Goal: Task Accomplishment & Management: Manage account settings

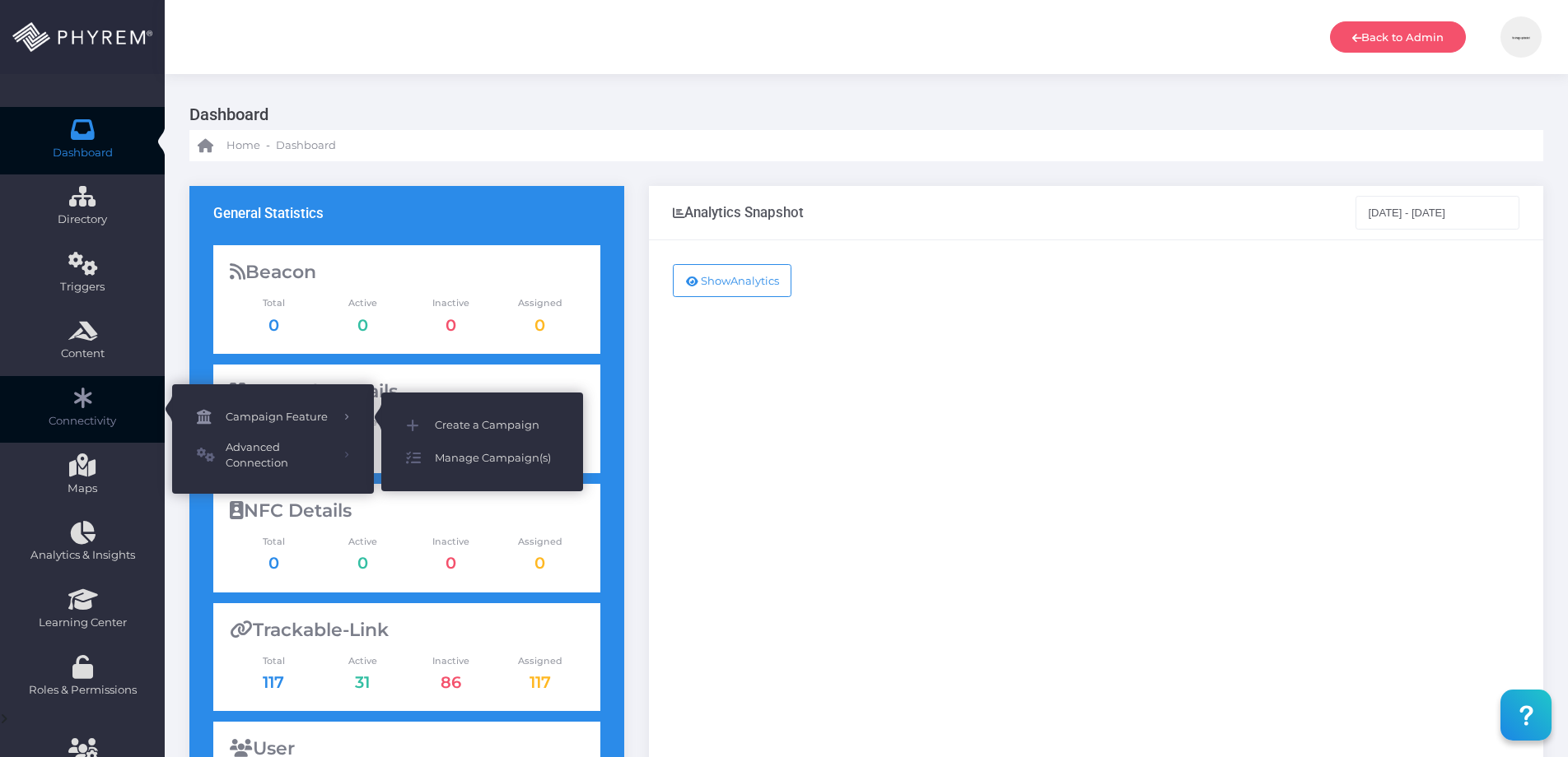
click at [302, 417] on span "Campaign Feature" at bounding box center [279, 417] width 107 height 21
click at [433, 420] on icon at bounding box center [421, 426] width 29 height 21
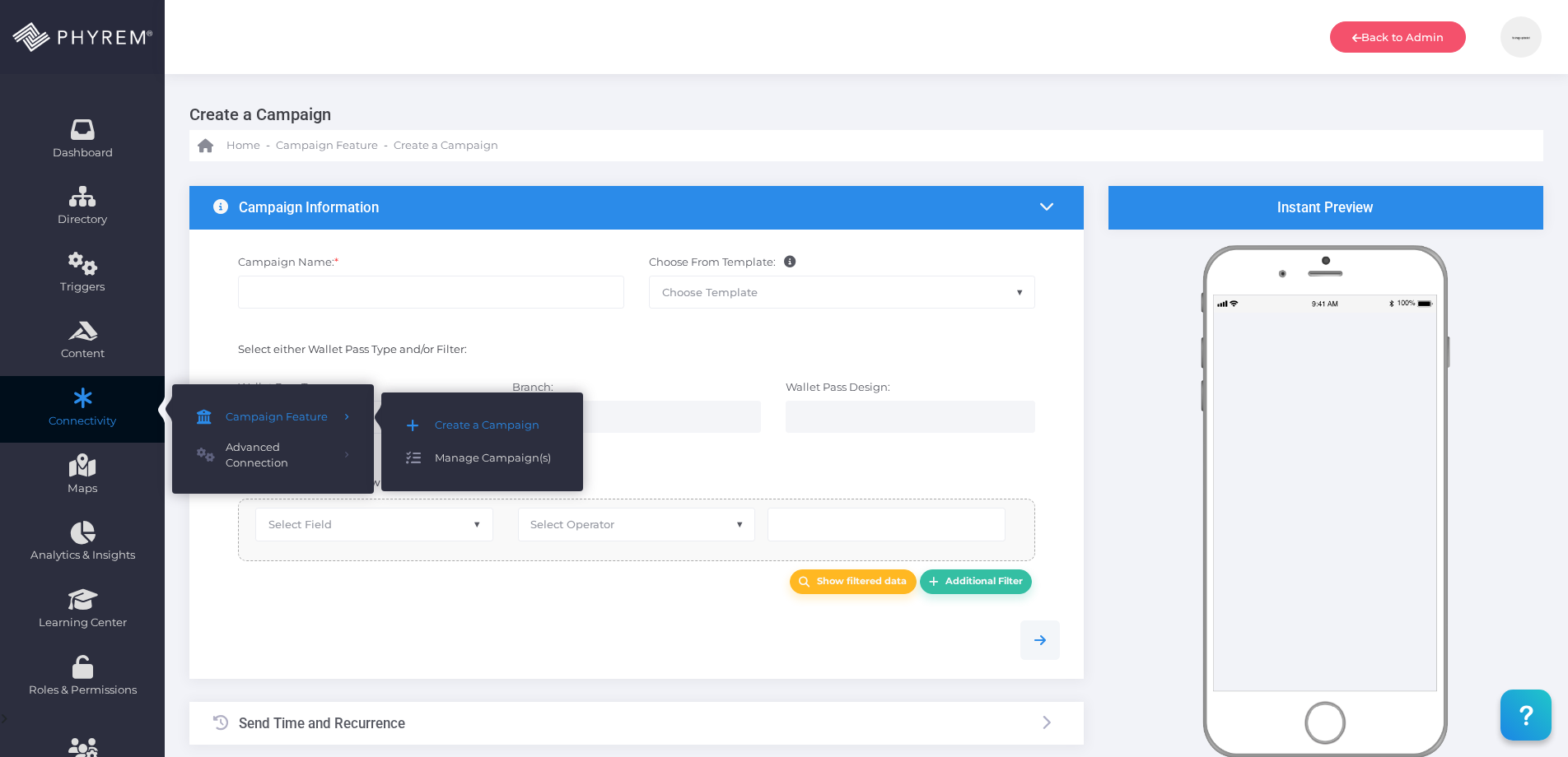
click at [472, 453] on span "Manage Campaign(s)" at bounding box center [496, 459] width 123 height 21
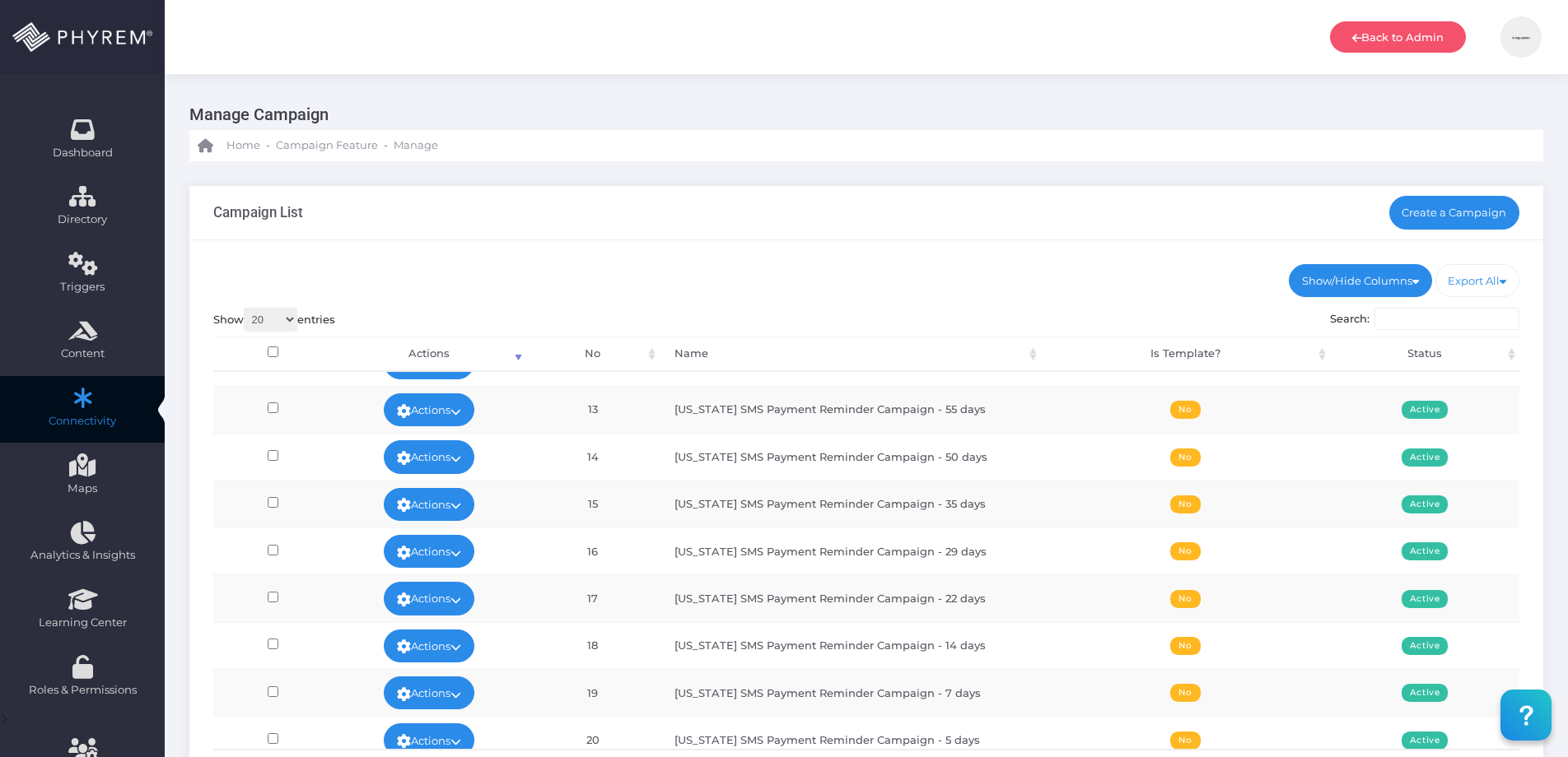
scroll to position [555, 0]
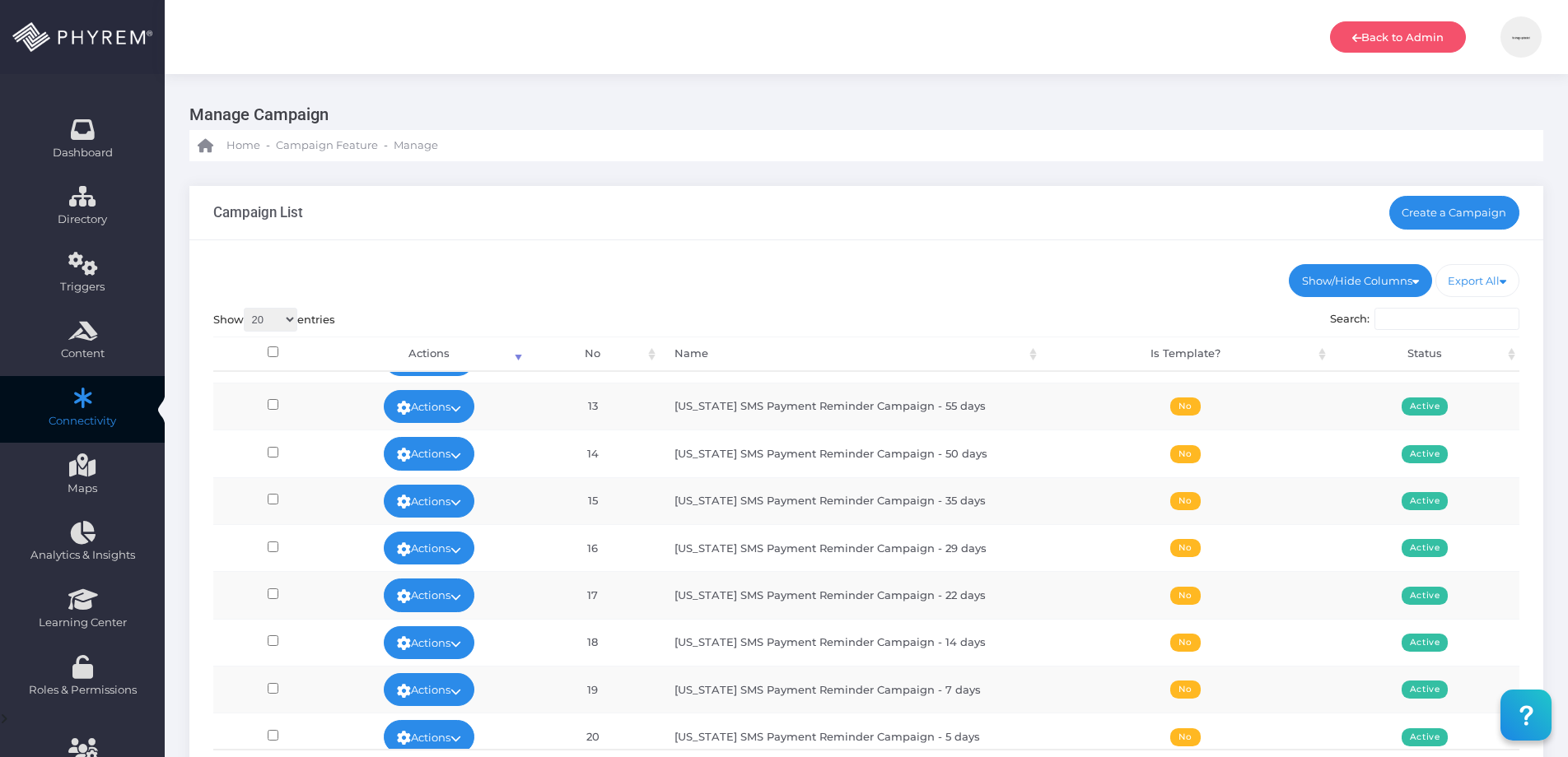
click at [1478, 312] on input "Search:" at bounding box center [1447, 320] width 145 height 23
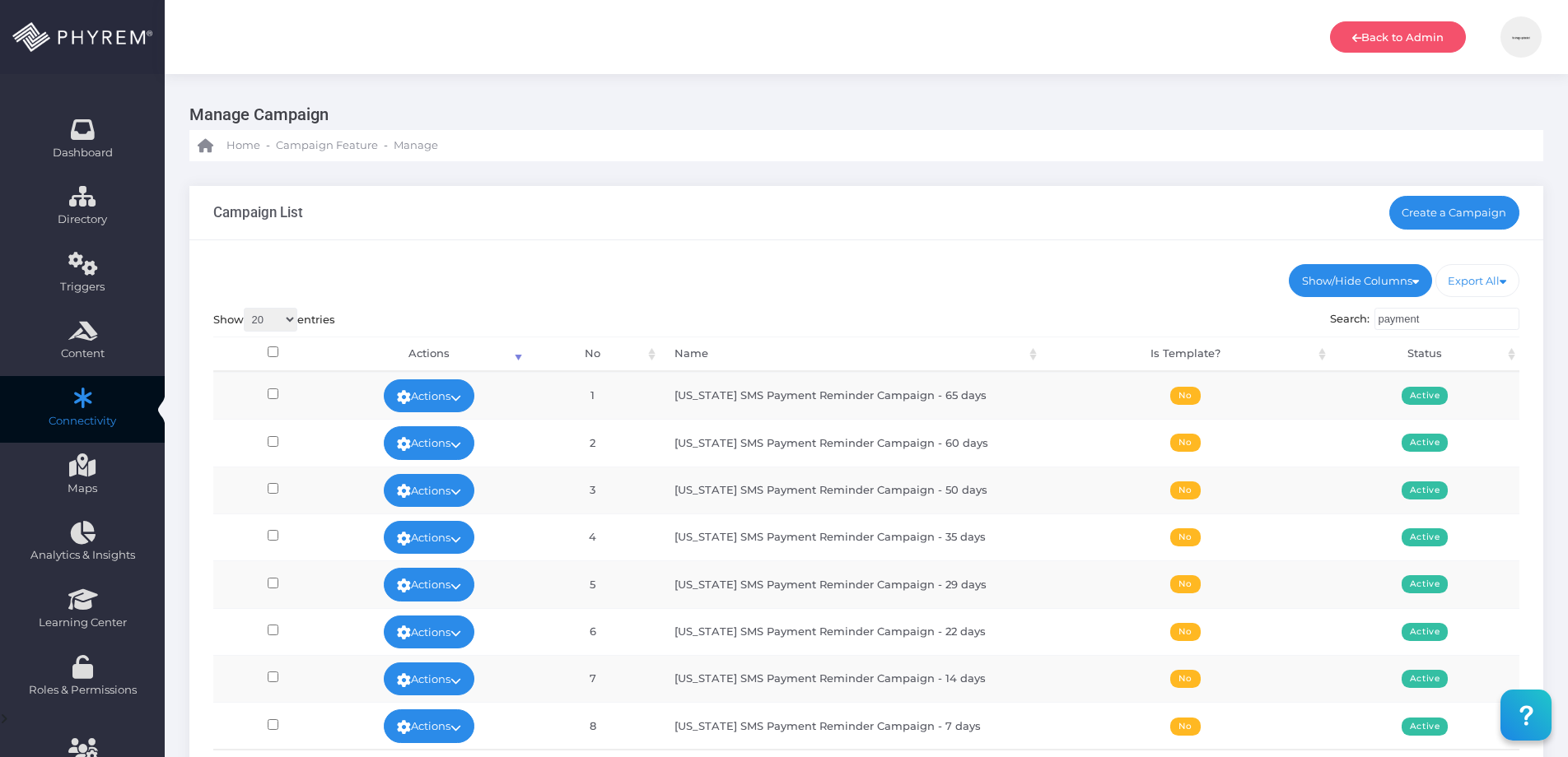
type input "payment"
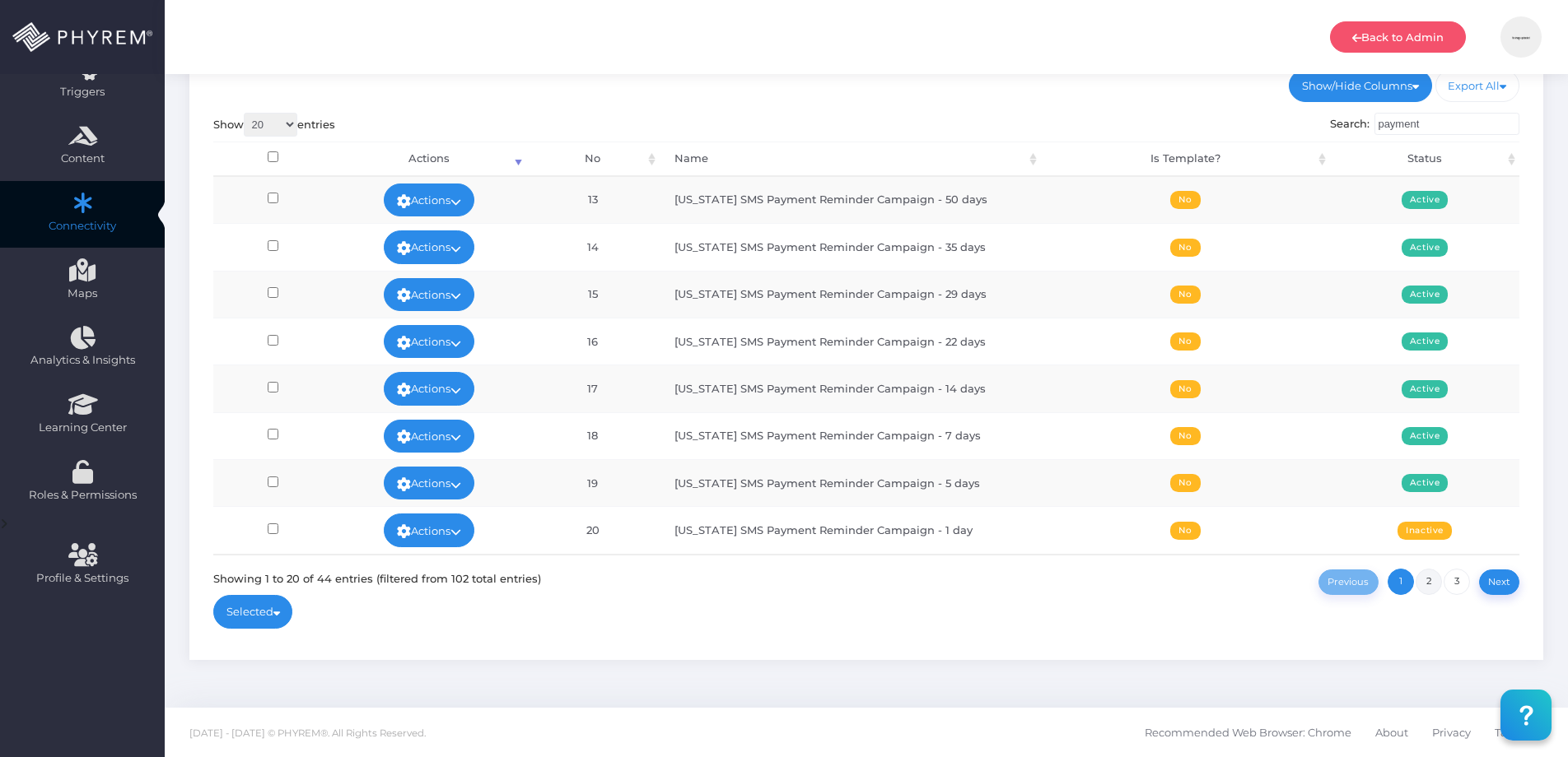
click at [1427, 574] on link "2" at bounding box center [1429, 582] width 27 height 27
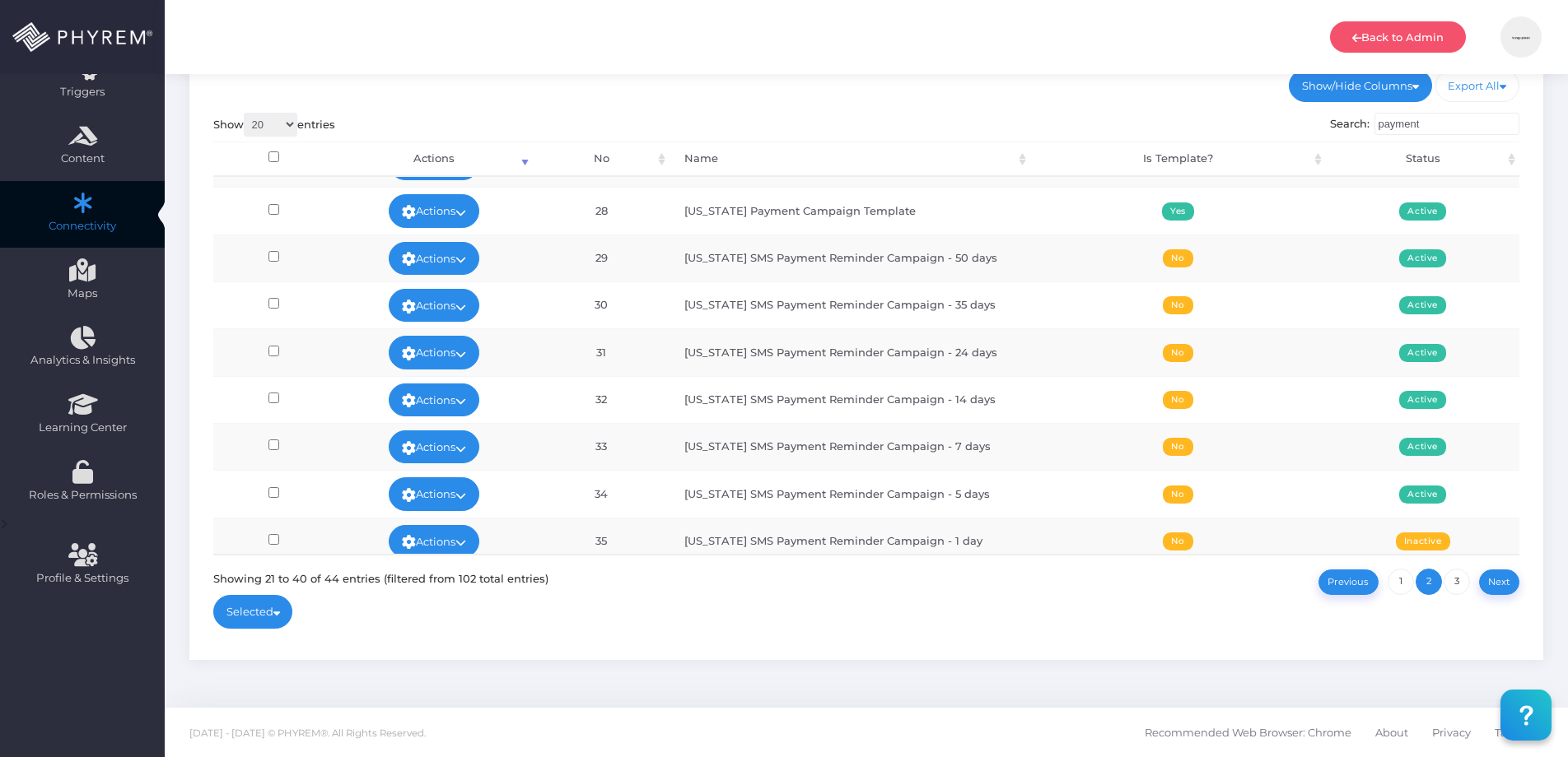
scroll to position [318, 0]
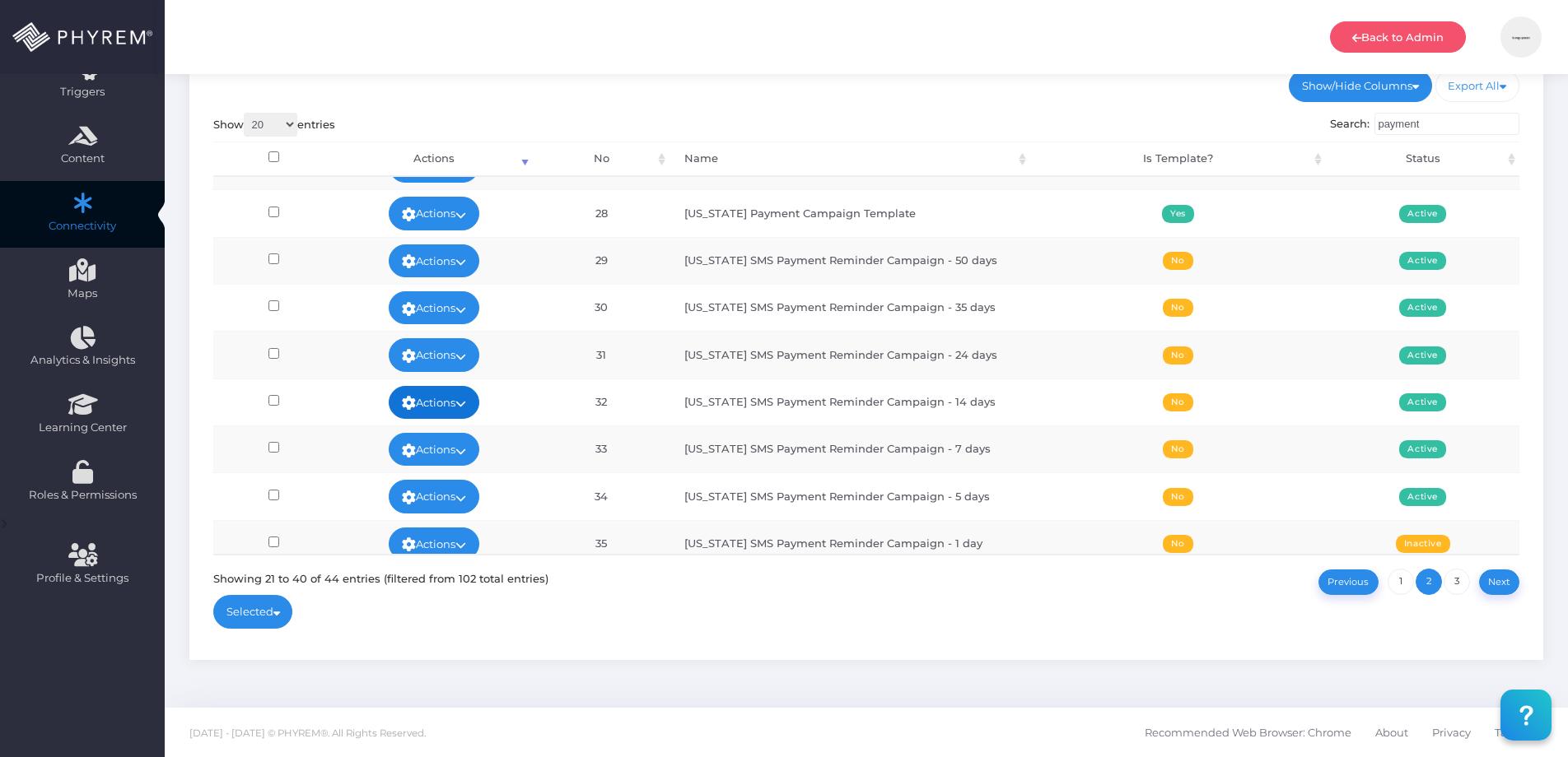
click at [447, 406] on link "Actions" at bounding box center [433, 402] width 90 height 33
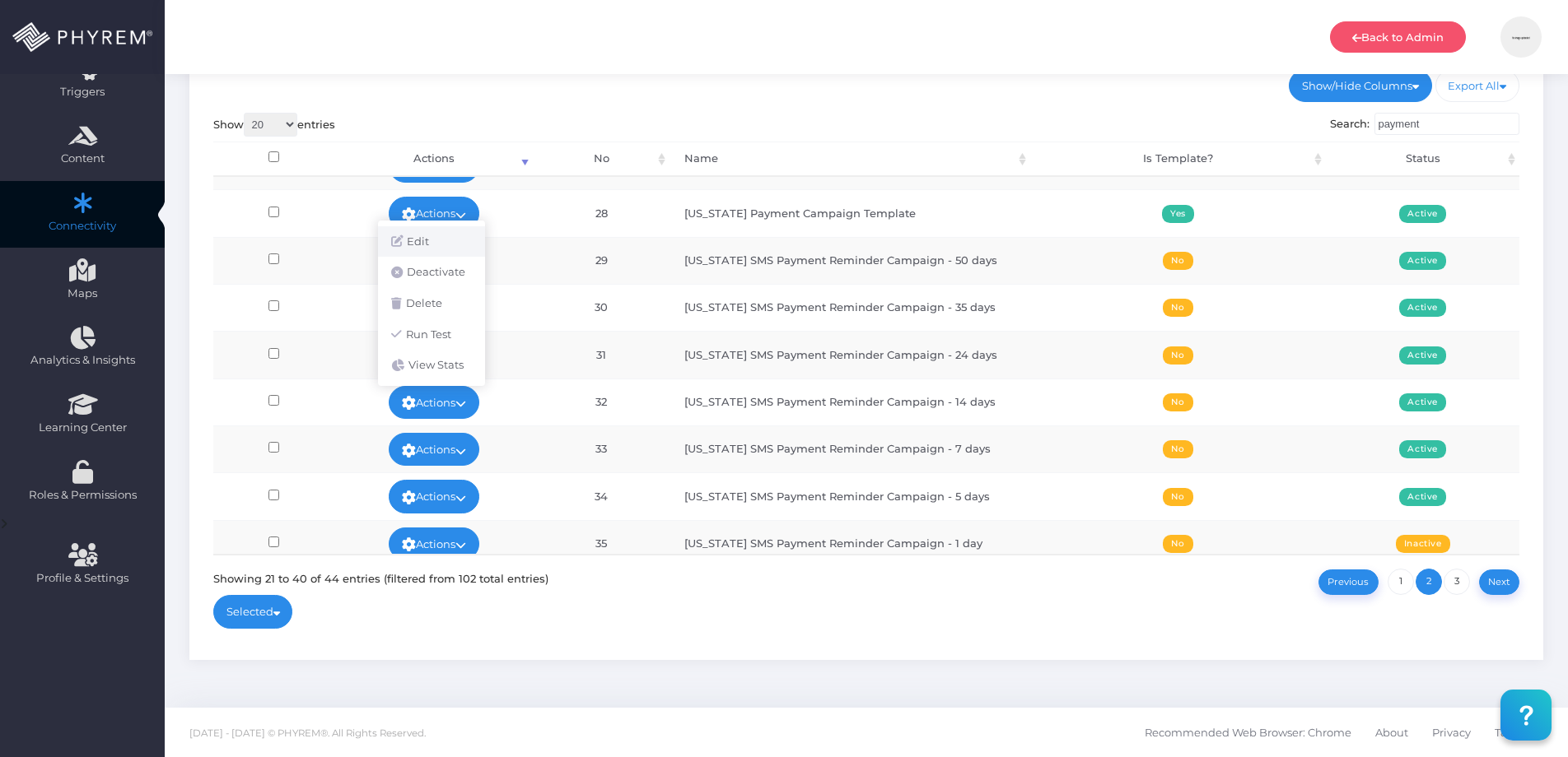
click at [412, 237] on link "Edit" at bounding box center [431, 242] width 107 height 31
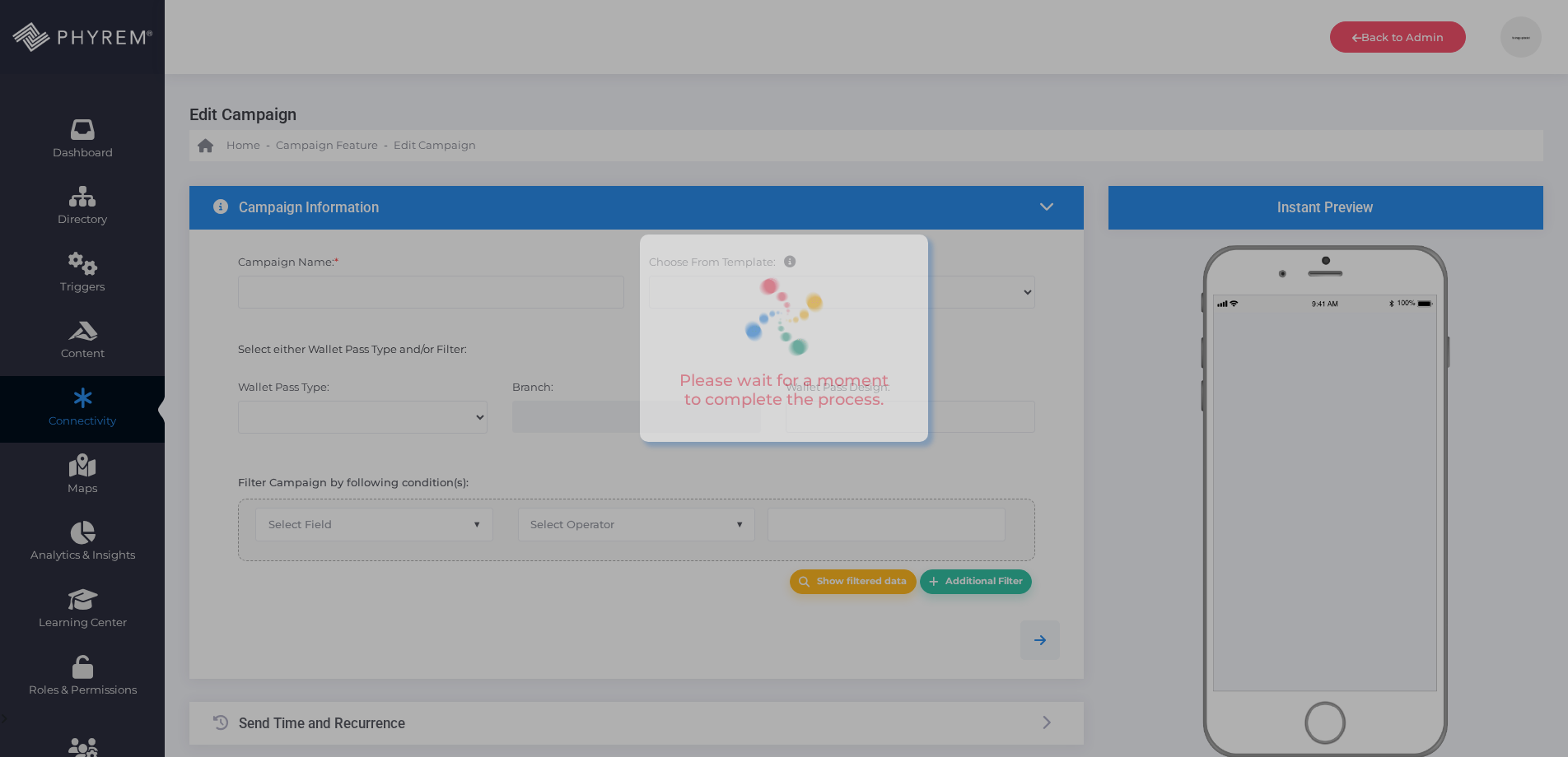
type input "[US_STATE] SMS Payment Reminder Campaign - 14 days"
select select "15"
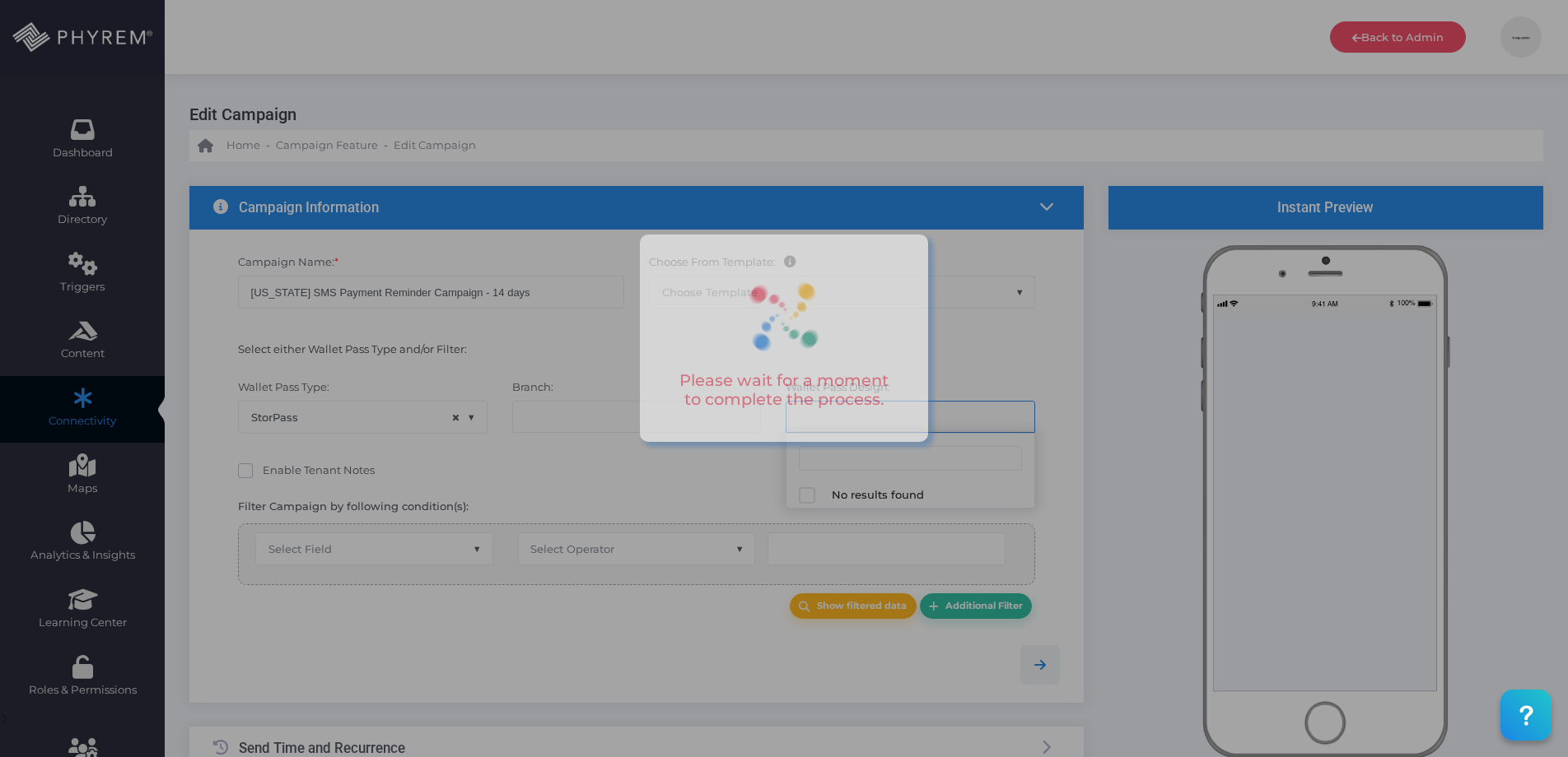
select select "670"
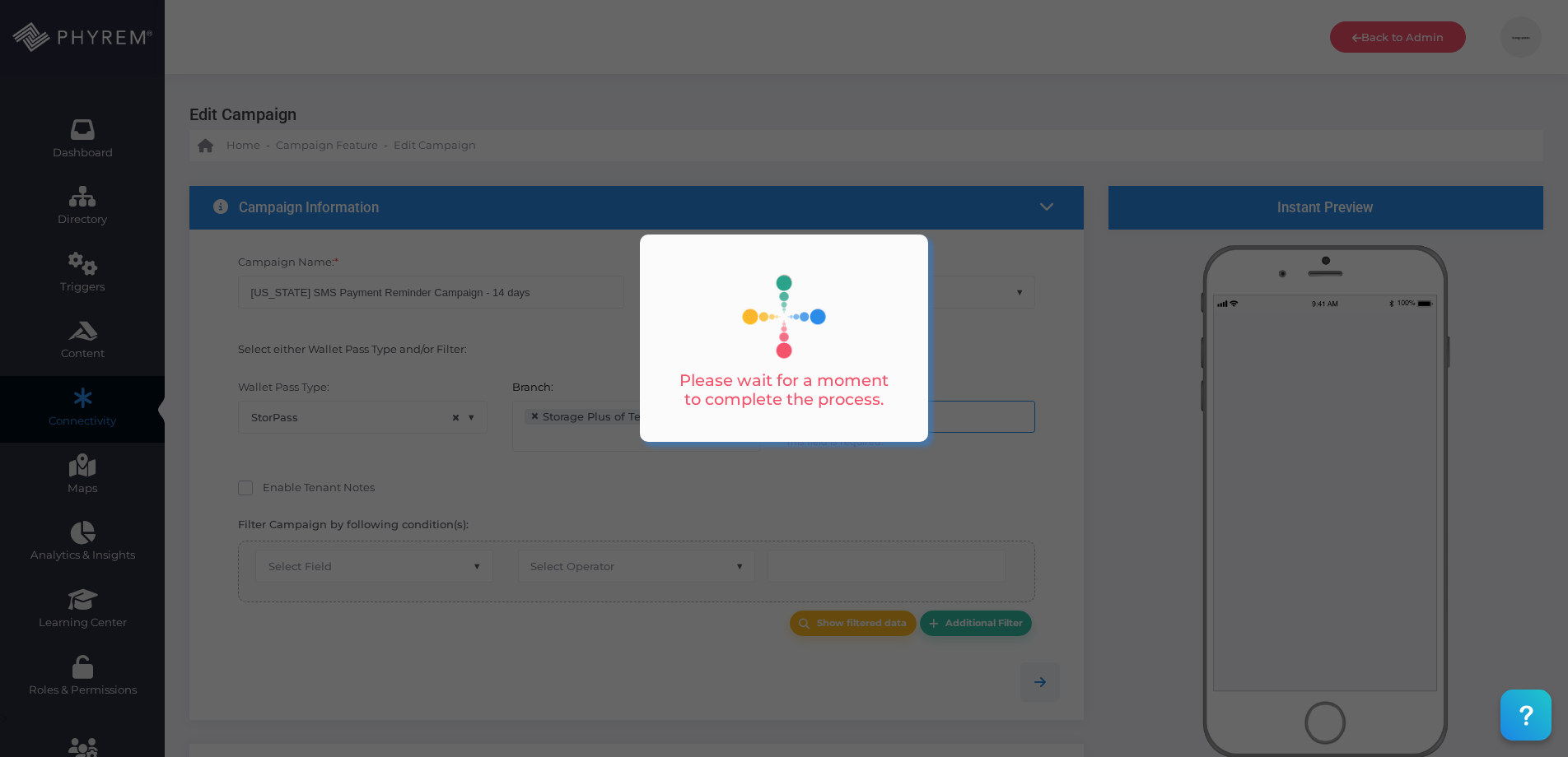
scroll to position [171, 0]
select select "after_x_days"
select select
select select "dPaidThru"
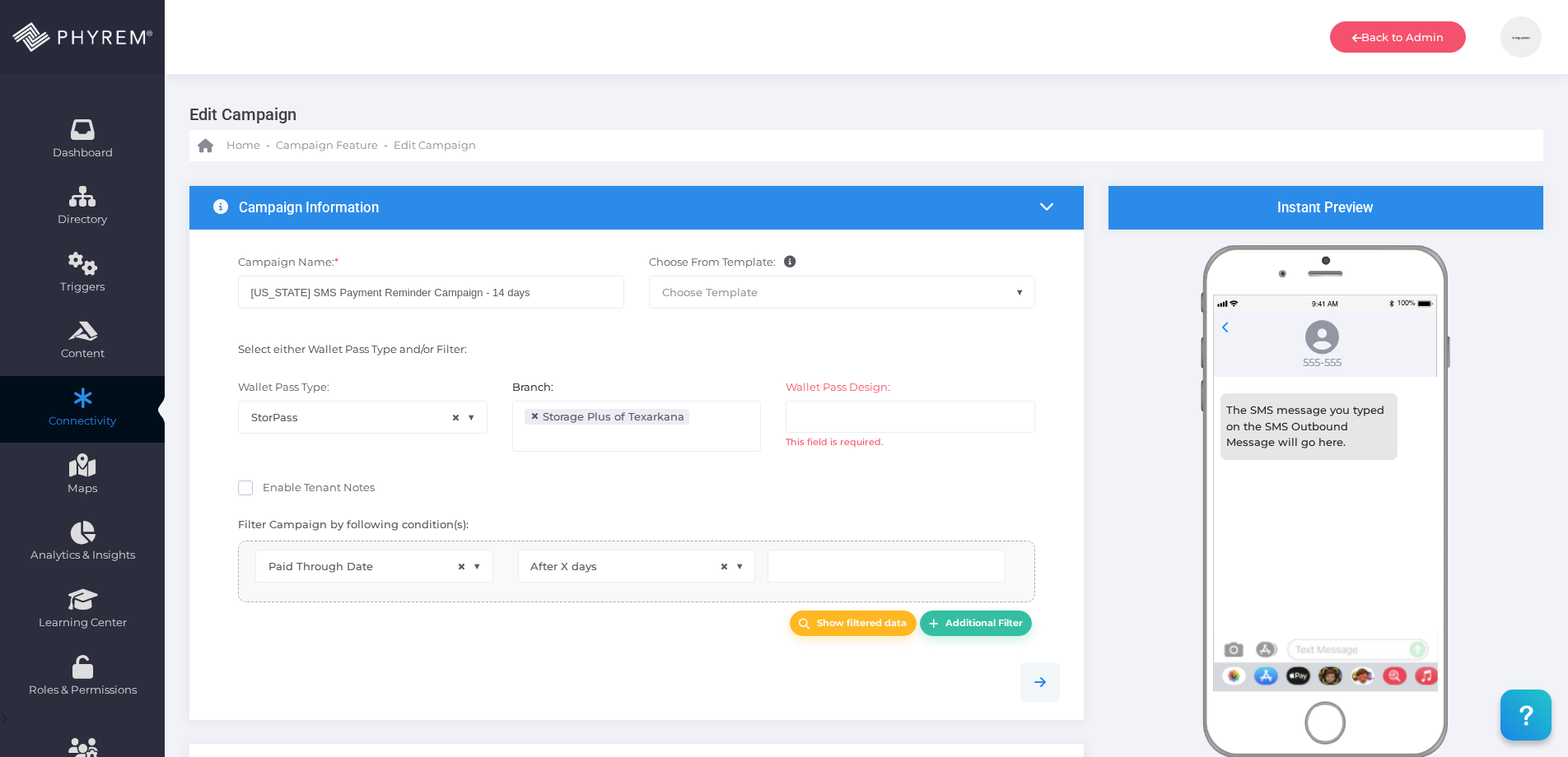
type input "15"
select select "pr_wallet_users.voided"
select select "equals"
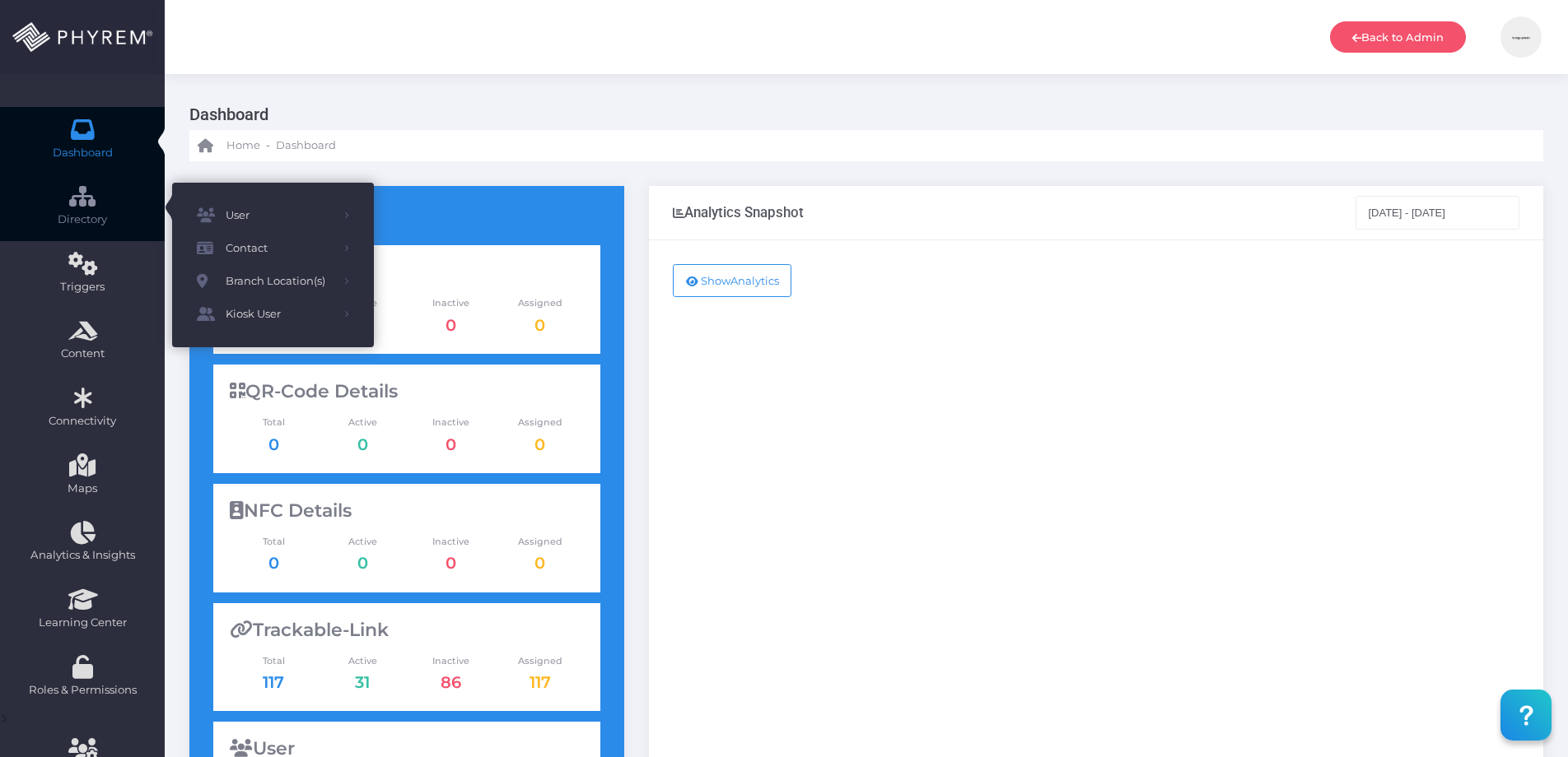
click at [90, 195] on icon at bounding box center [83, 195] width 29 height 0
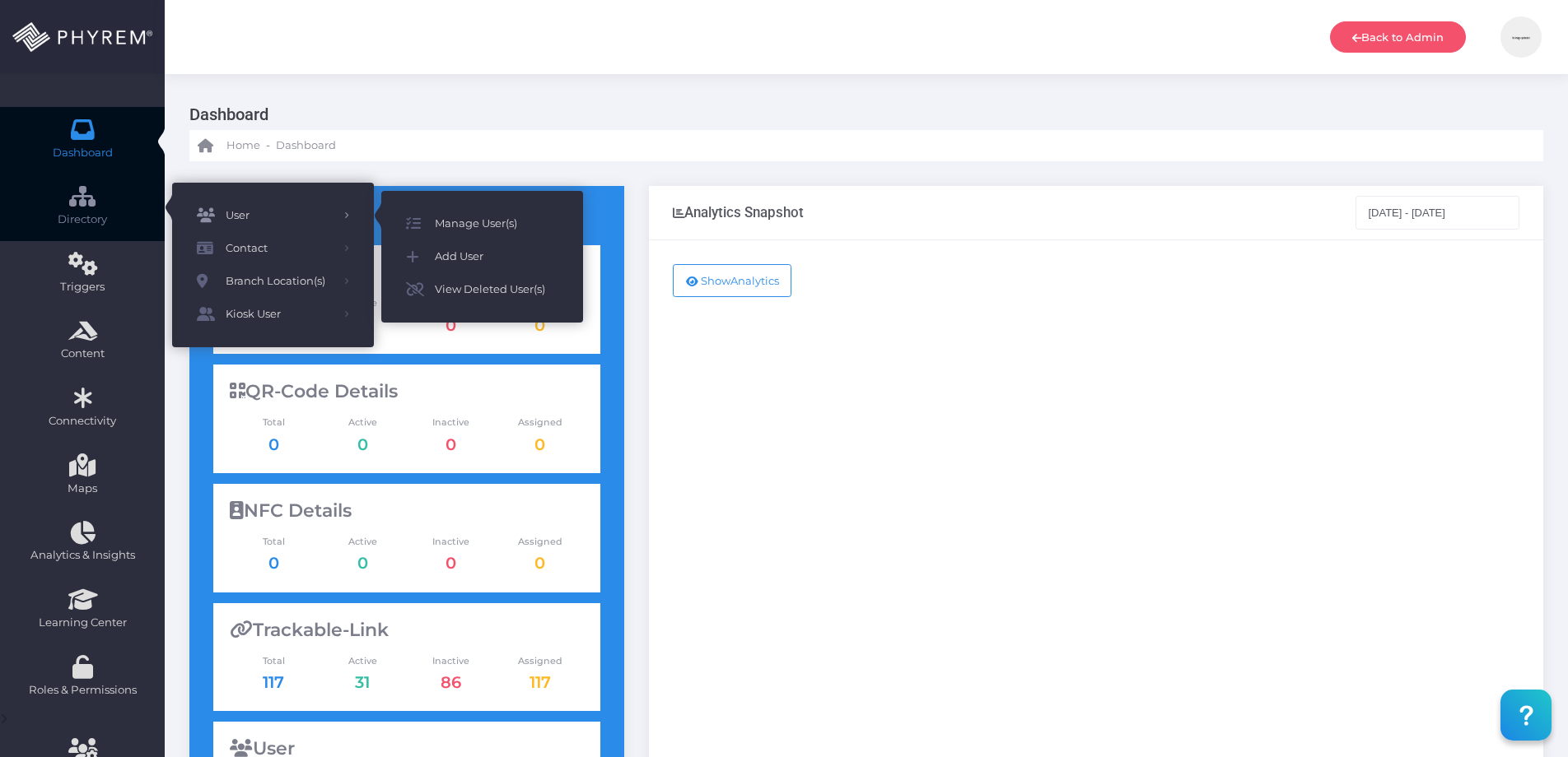
click at [280, 207] on span "User" at bounding box center [279, 216] width 107 height 21
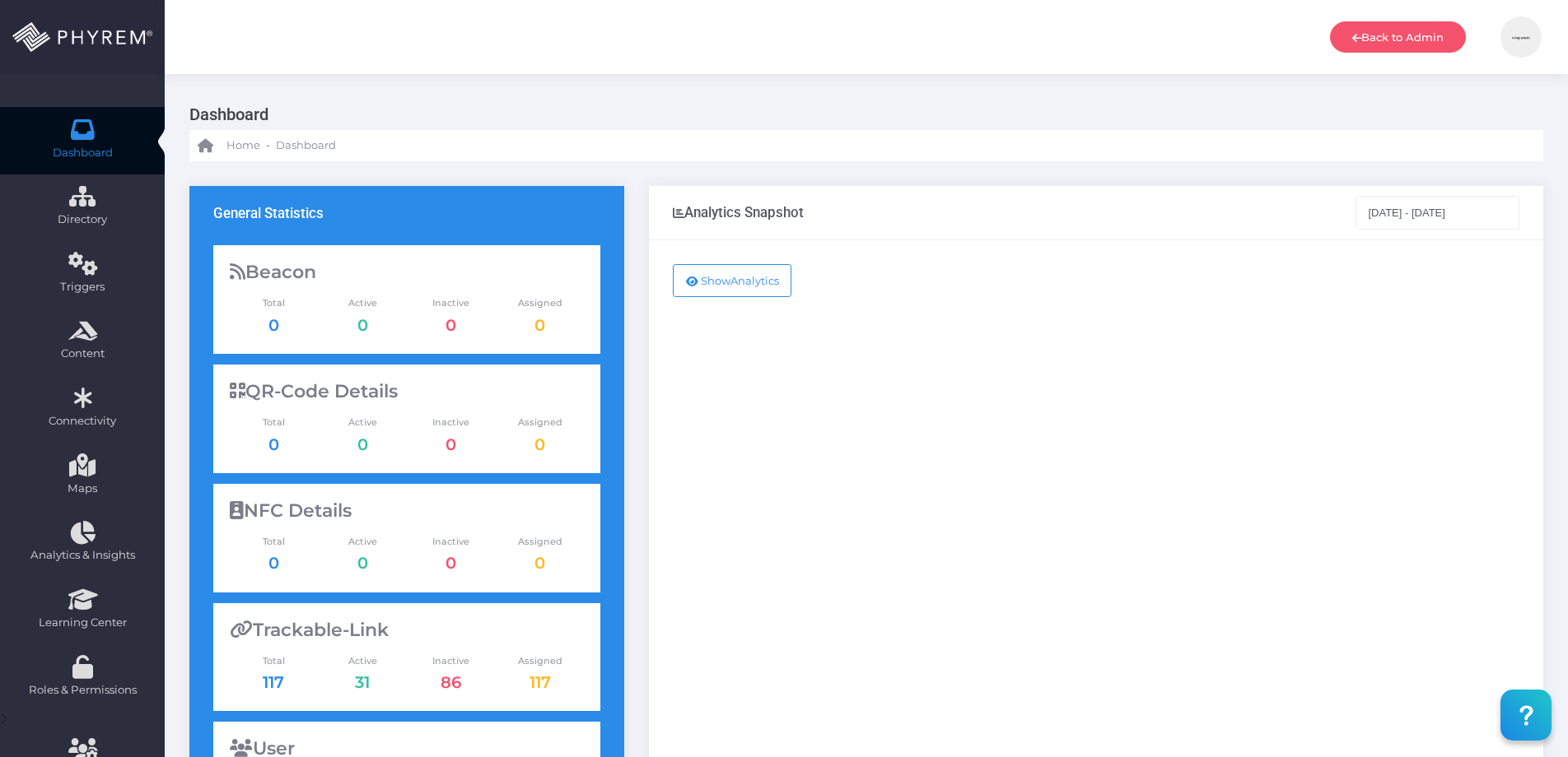
click at [805, 162] on div "General Statistics [GEOGRAPHIC_DATA] Total 0 Active 0 Inactive 0 Assigned 0 QR-…" at bounding box center [865, 651] width 1403 height 979
click at [1375, 35] on link "Back to Admin" at bounding box center [1397, 37] width 136 height 31
